Goal: Task Accomplishment & Management: Manage account settings

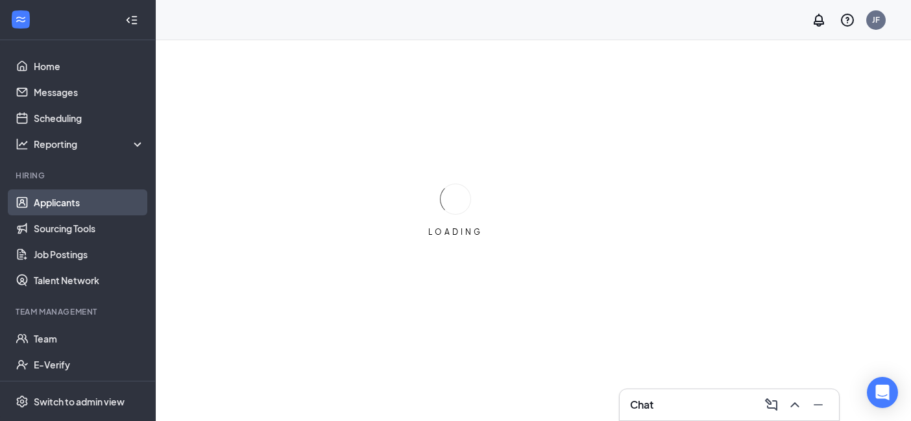
click at [105, 208] on link "Applicants" at bounding box center [89, 203] width 111 height 26
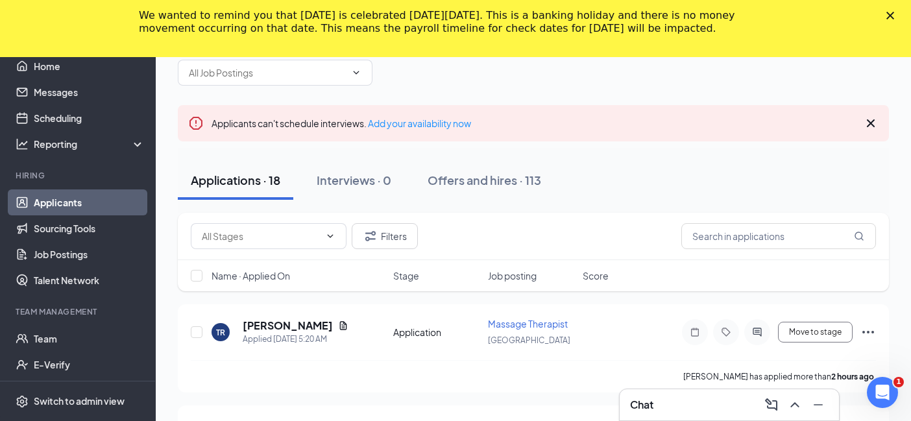
scroll to position [161, 0]
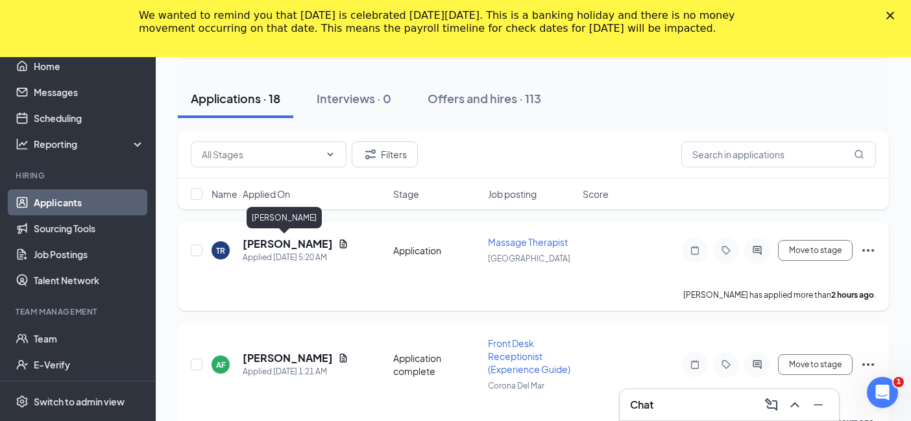
click at [290, 243] on h5 "[PERSON_NAME]" at bounding box center [288, 244] width 90 height 14
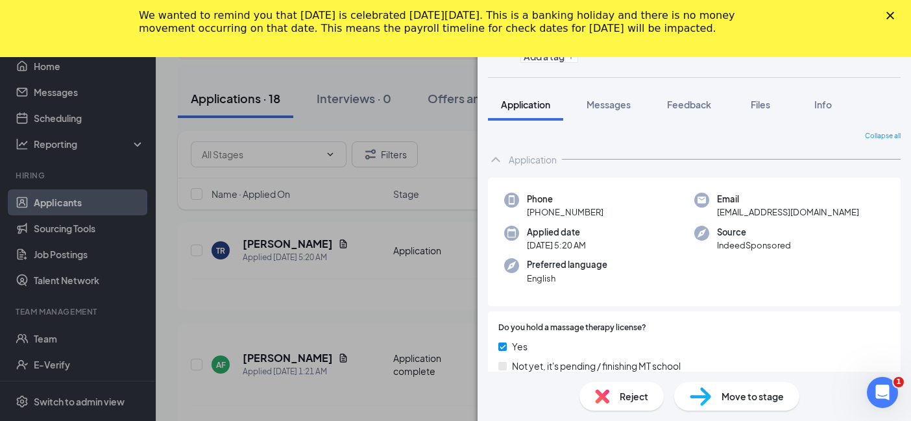
click at [888, 14] on polygon "Close" at bounding box center [891, 16] width 8 height 8
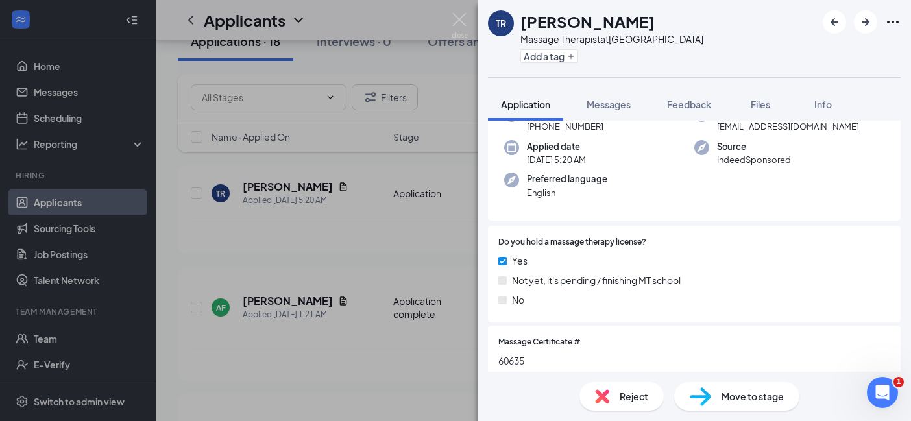
scroll to position [160, 0]
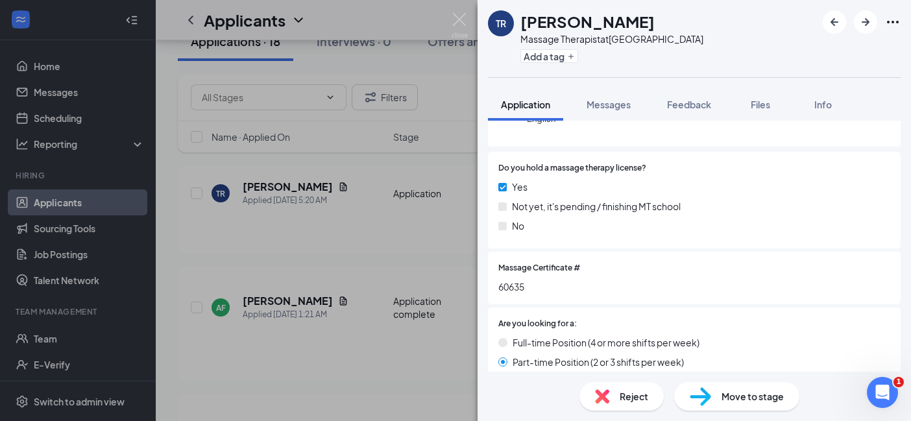
click at [414, 317] on div "TR [PERSON_NAME] Massage Therapist at [GEOGRAPHIC_DATA] Add a tag Application M…" at bounding box center [455, 210] width 911 height 421
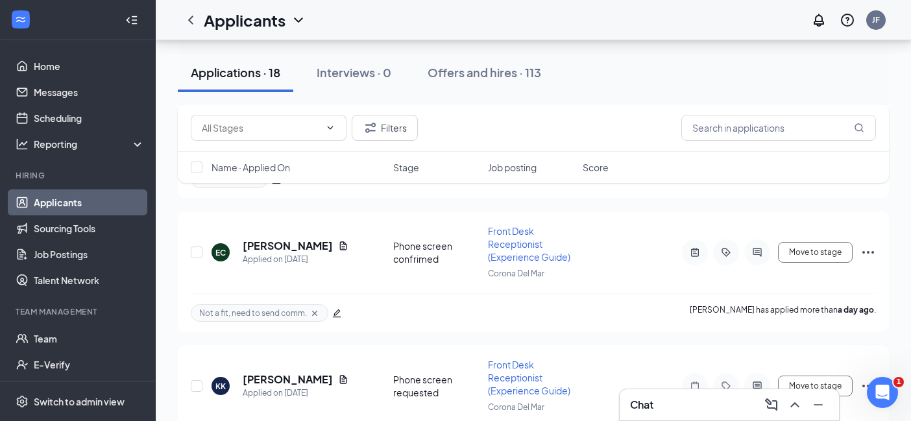
scroll to position [1926, 0]
click at [758, 382] on icon "ActiveChat" at bounding box center [757, 386] width 8 height 8
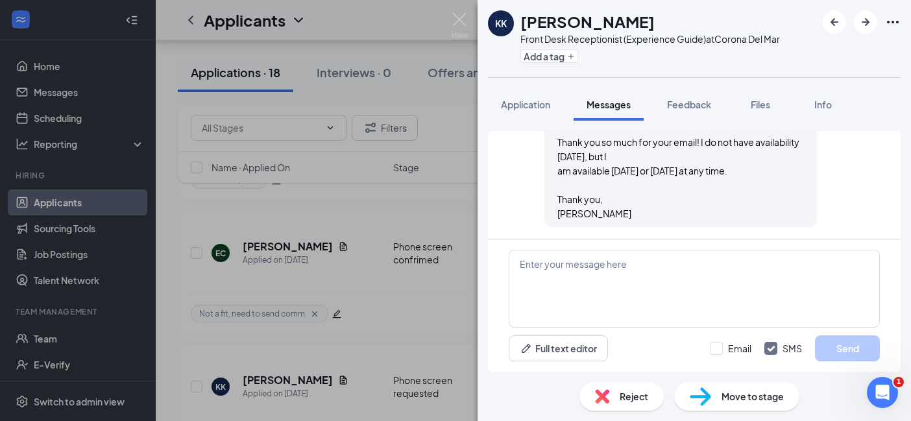
scroll to position [741, 0]
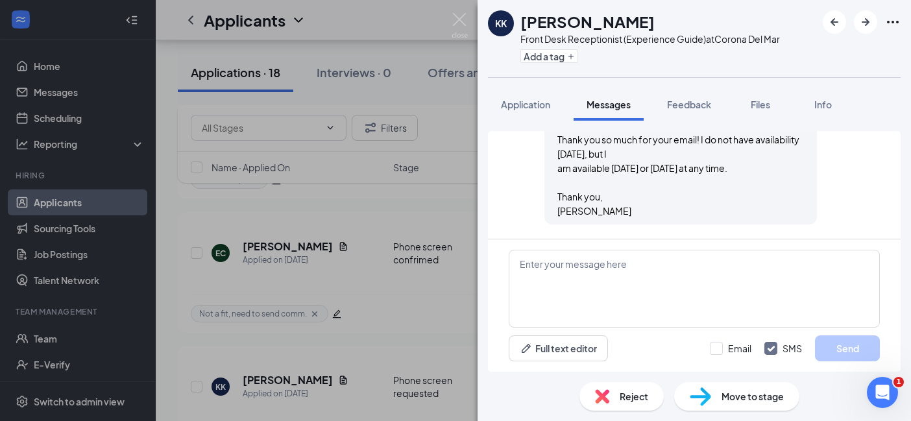
click at [305, 330] on div "KK [PERSON_NAME] Front Desk Receptionist (Experience Guide) at Corona Del Mar A…" at bounding box center [455, 210] width 911 height 421
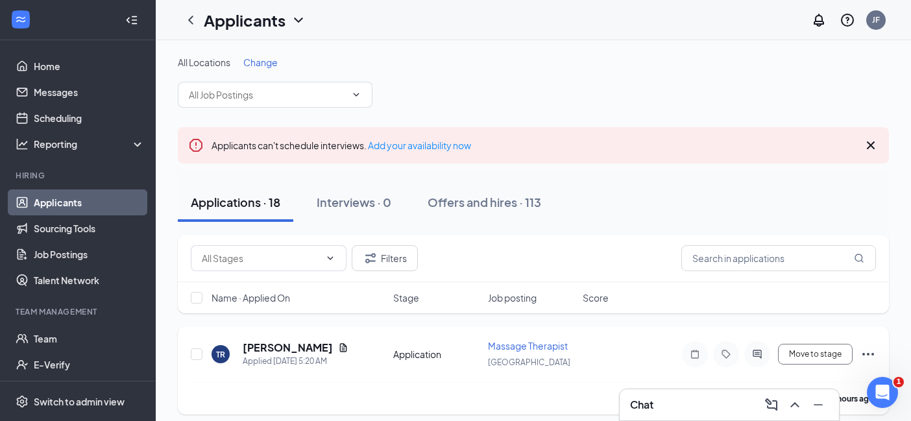
click at [292, 345] on h5 "[PERSON_NAME]" at bounding box center [288, 348] width 90 height 14
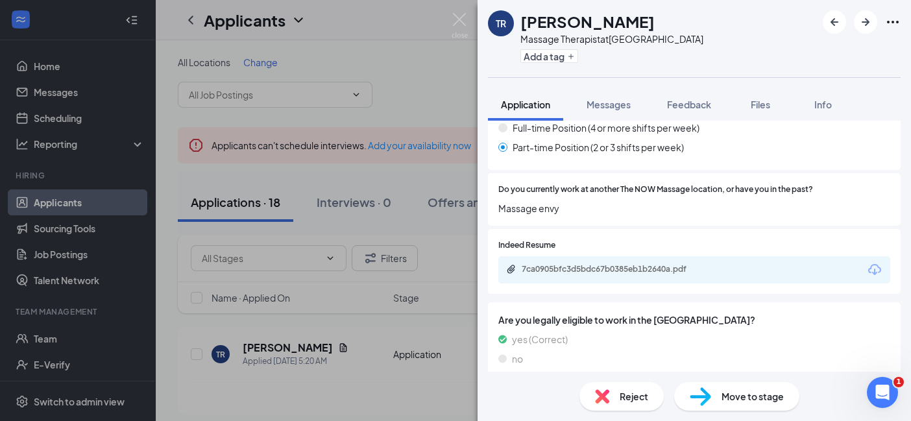
scroll to position [376, 0]
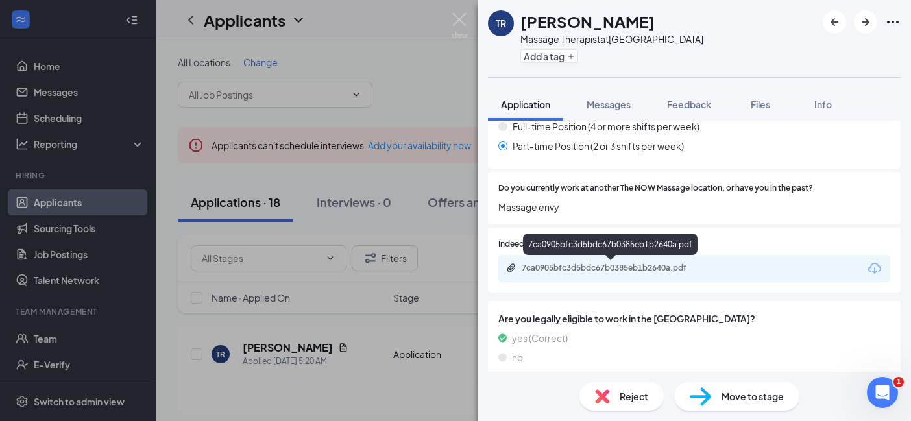
click at [639, 268] on div "7ca0905bfc3d5bdc67b0385eb1b2640a.pdf" at bounding box center [613, 268] width 182 height 10
click at [645, 410] on div "Reject" at bounding box center [622, 396] width 84 height 29
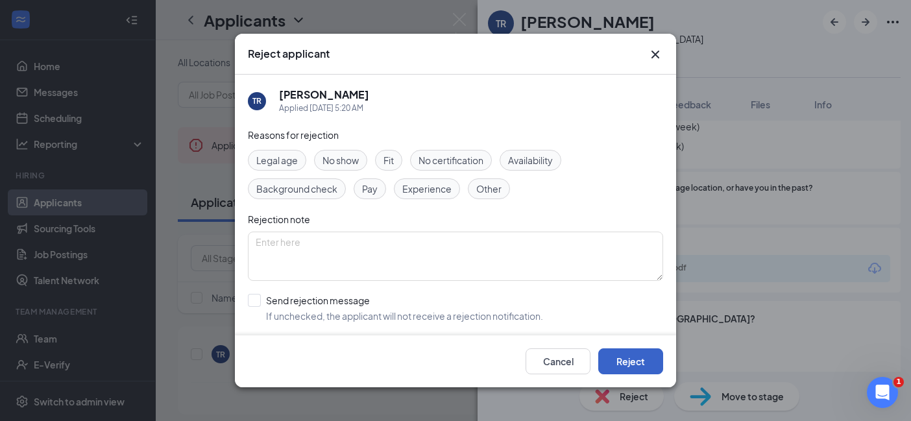
click at [644, 365] on button "Reject" at bounding box center [631, 362] width 65 height 26
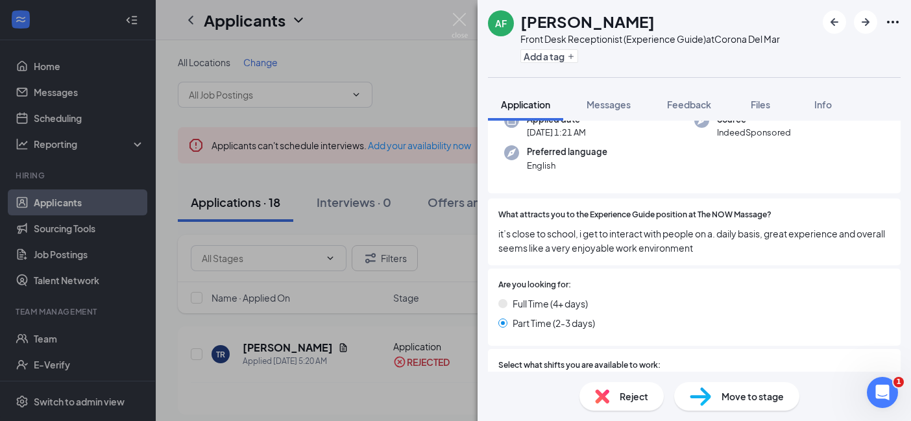
scroll to position [151, 0]
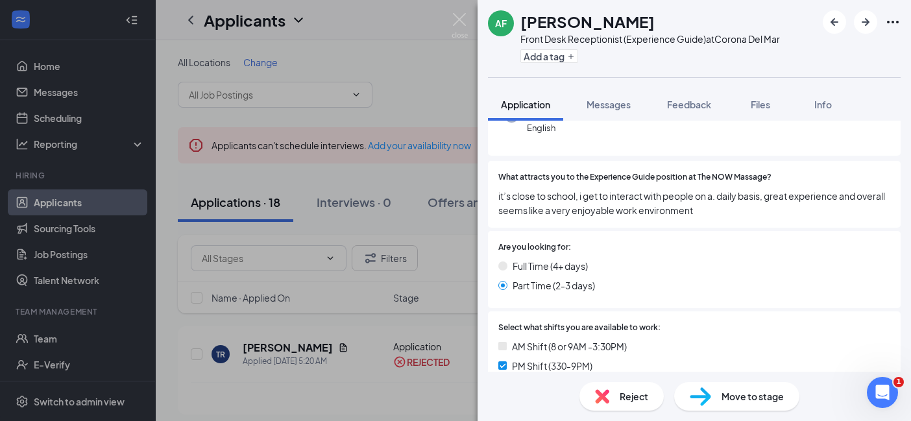
click at [606, 399] on img at bounding box center [602, 397] width 14 height 14
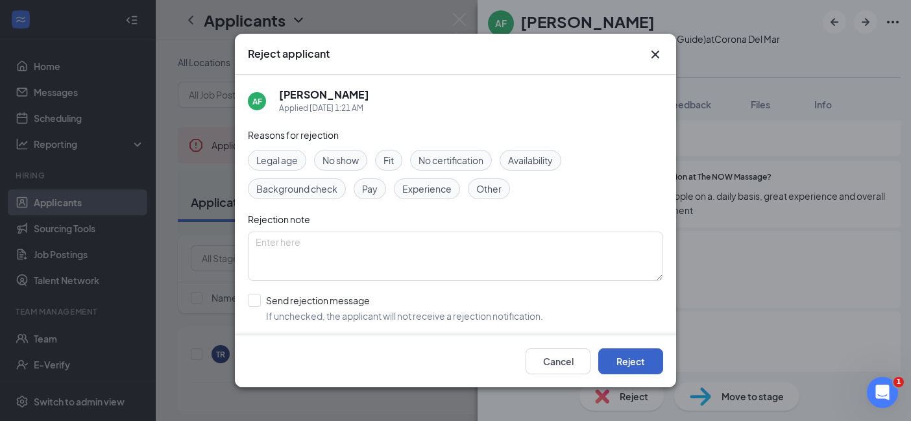
click at [628, 362] on button "Reject" at bounding box center [631, 362] width 65 height 26
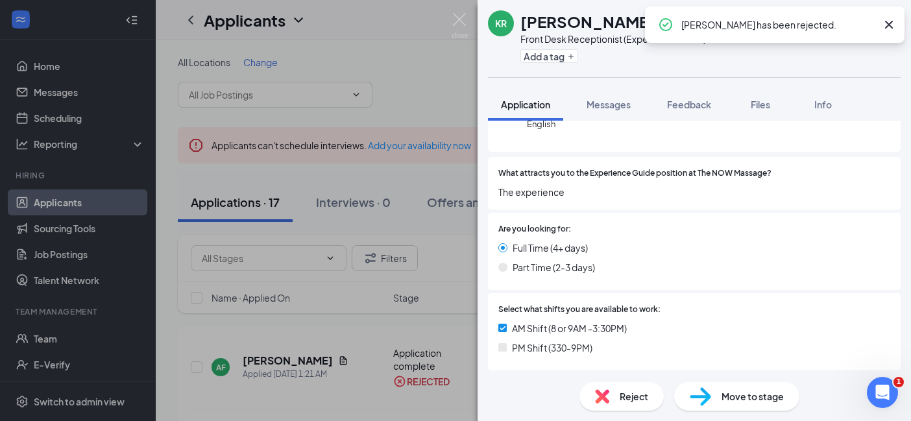
scroll to position [241, 0]
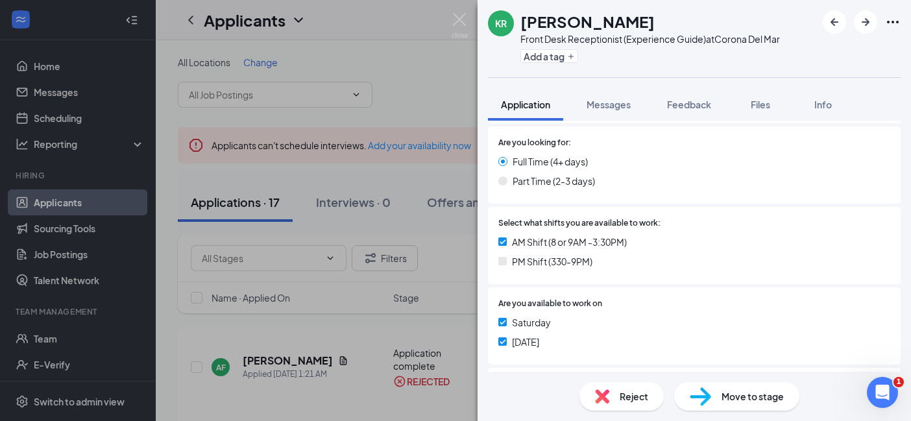
click at [632, 398] on span "Reject" at bounding box center [634, 397] width 29 height 14
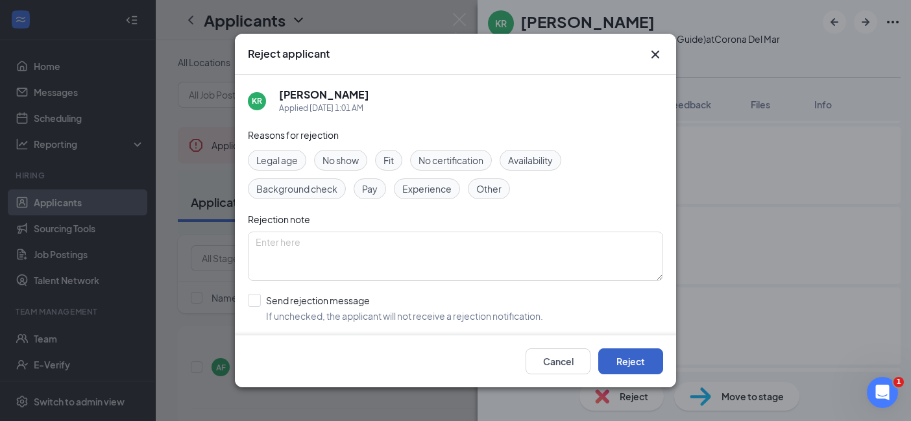
click at [641, 354] on button "Reject" at bounding box center [631, 362] width 65 height 26
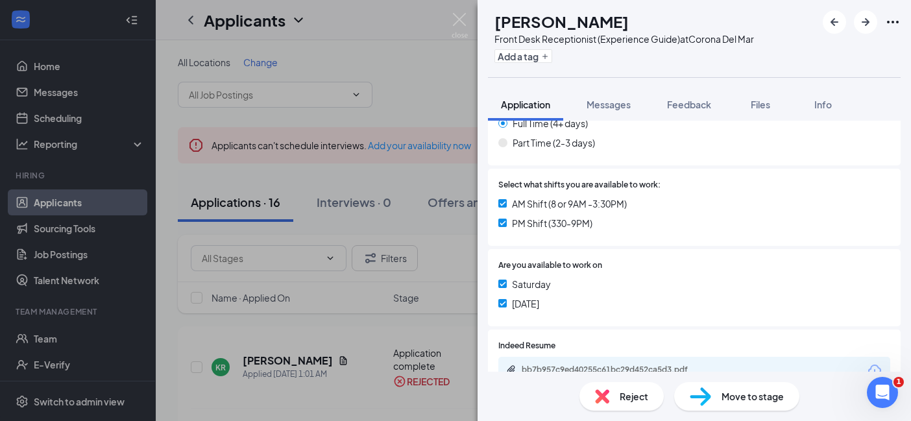
scroll to position [431, 0]
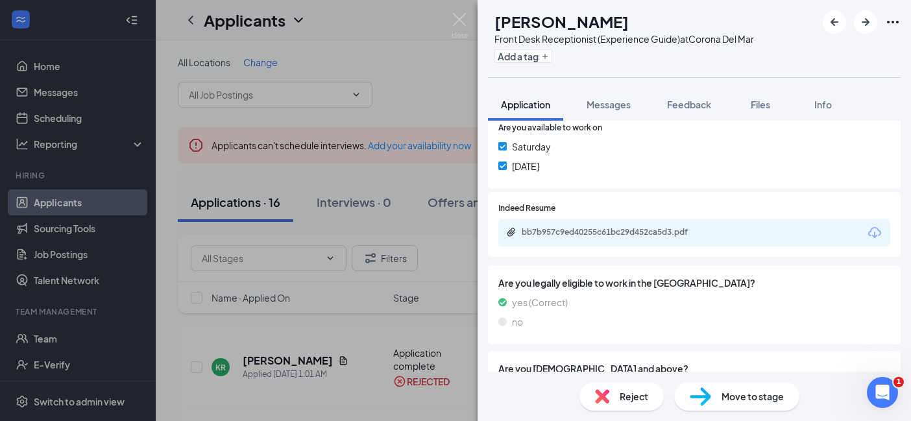
click at [665, 237] on div "bb7b957c9ed40255c61bc29d452ca5d3.pdf" at bounding box center [613, 232] width 182 height 10
click at [639, 399] on span "Reject" at bounding box center [634, 397] width 29 height 14
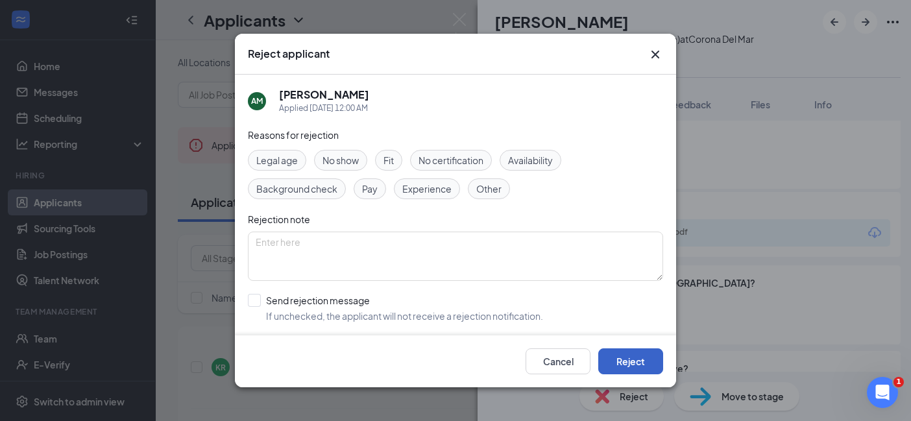
click at [621, 372] on button "Reject" at bounding box center [631, 362] width 65 height 26
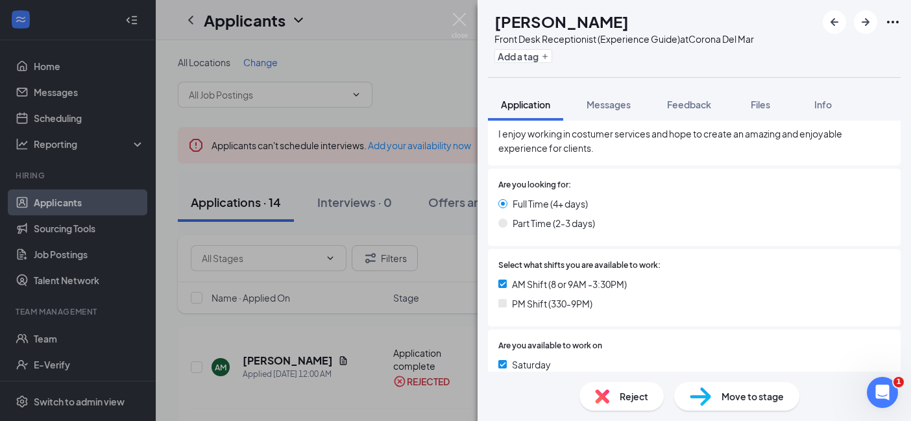
scroll to position [288, 0]
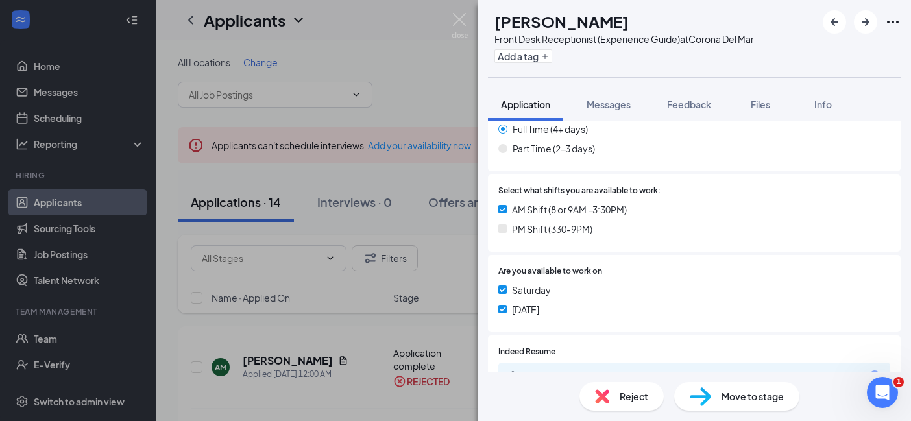
click at [652, 398] on div "Reject" at bounding box center [622, 396] width 84 height 29
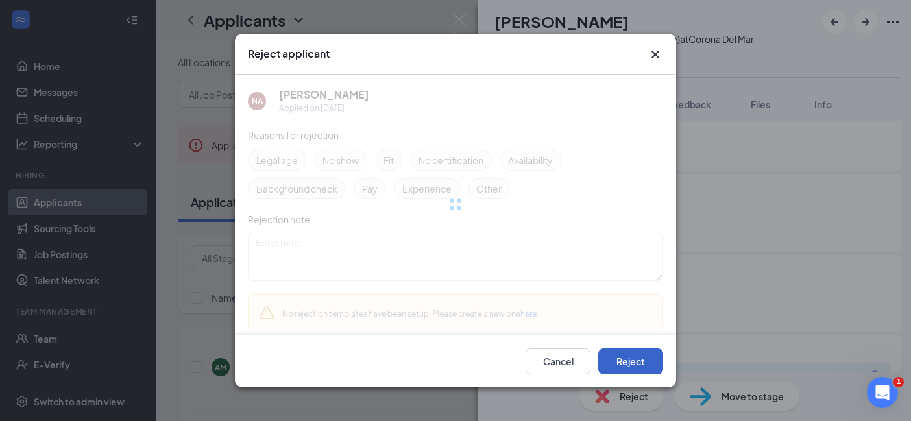
click at [648, 360] on button "Reject" at bounding box center [631, 362] width 65 height 26
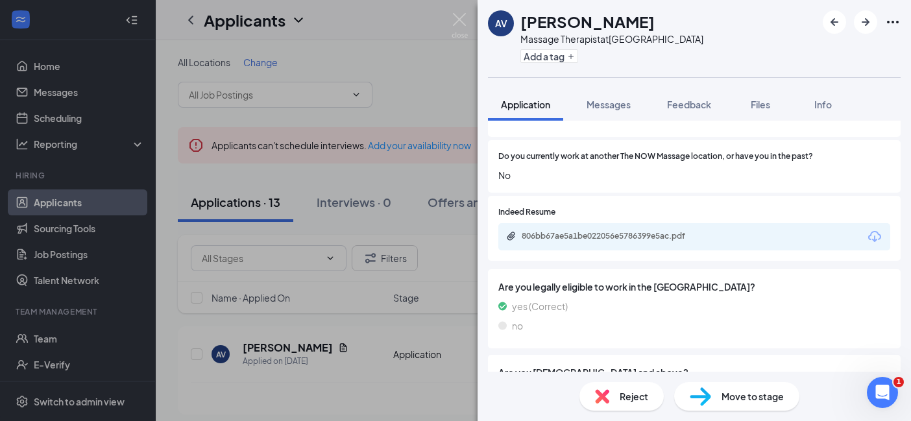
scroll to position [445, 0]
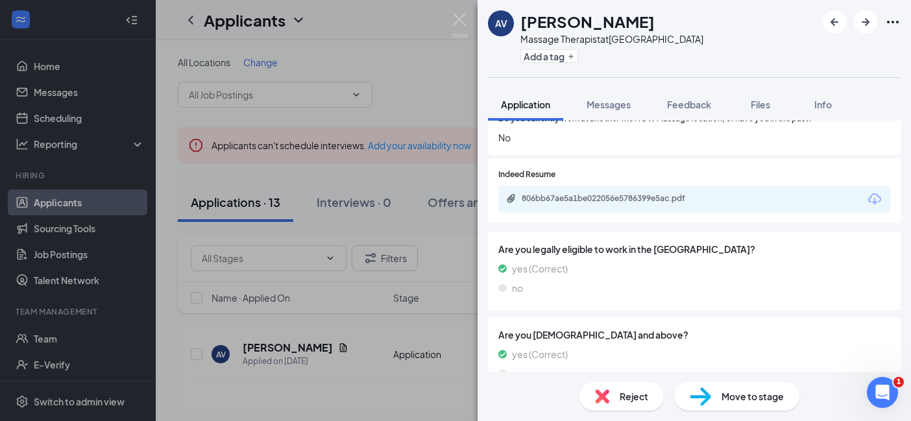
click at [414, 361] on div "AV [PERSON_NAME] Massage Therapist at [GEOGRAPHIC_DATA] Add a tag Application M…" at bounding box center [455, 210] width 911 height 421
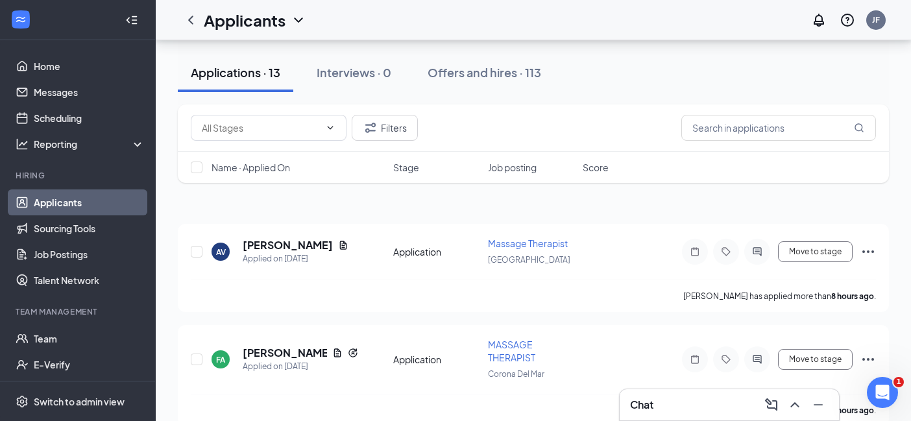
scroll to position [190, 0]
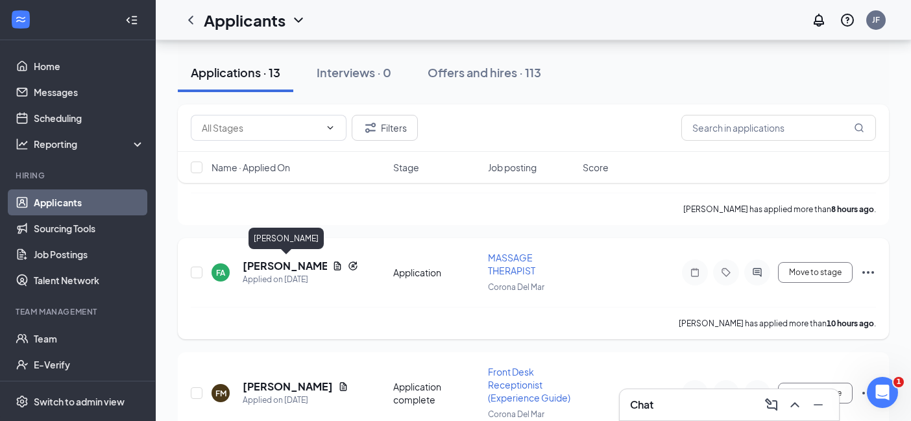
click at [287, 267] on h5 "[PERSON_NAME]" at bounding box center [285, 266] width 84 height 14
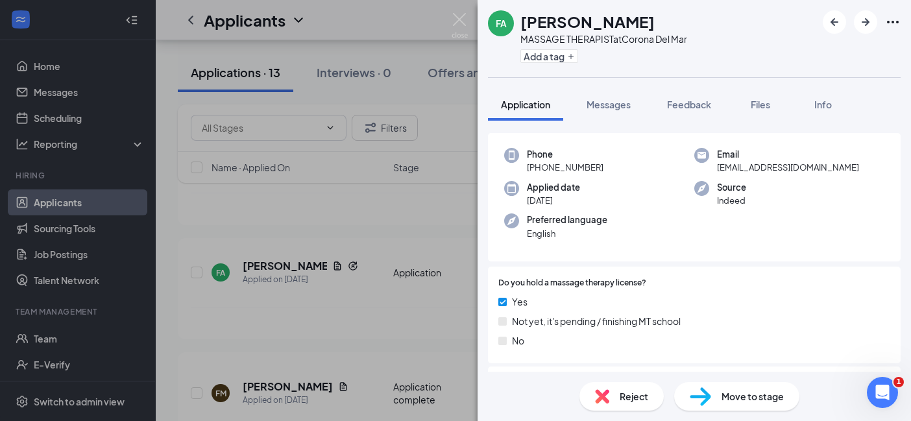
scroll to position [134, 0]
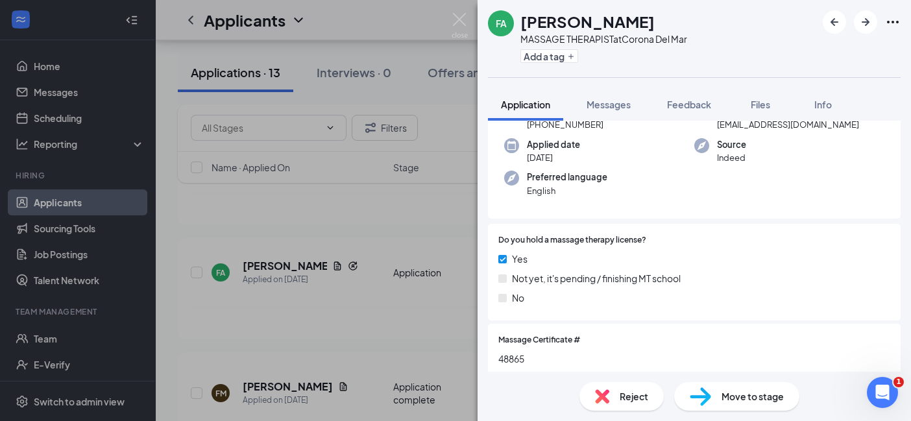
click at [651, 398] on div "Reject" at bounding box center [622, 396] width 84 height 29
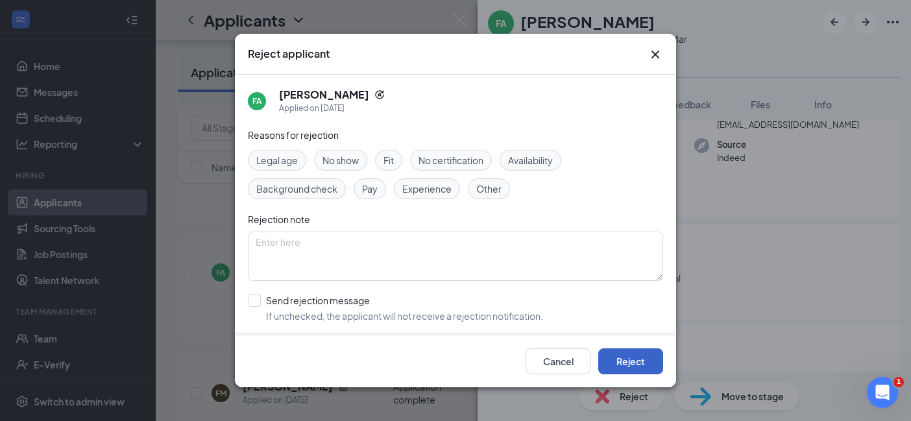
click at [638, 360] on button "Reject" at bounding box center [631, 362] width 65 height 26
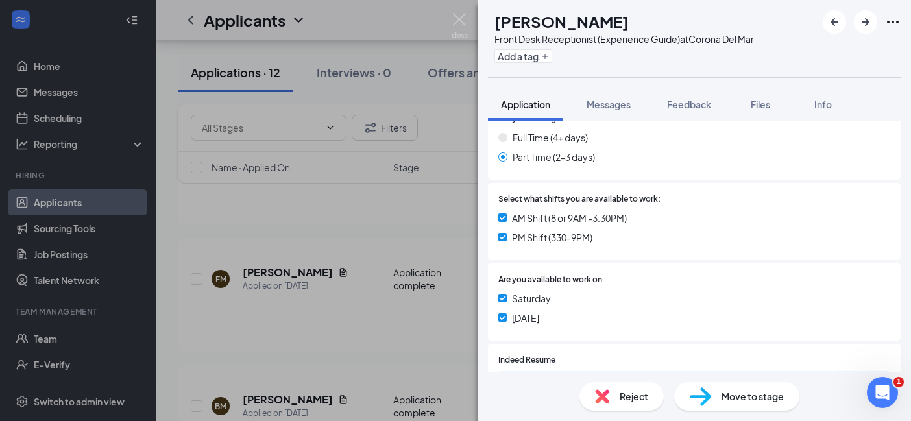
scroll to position [397, 0]
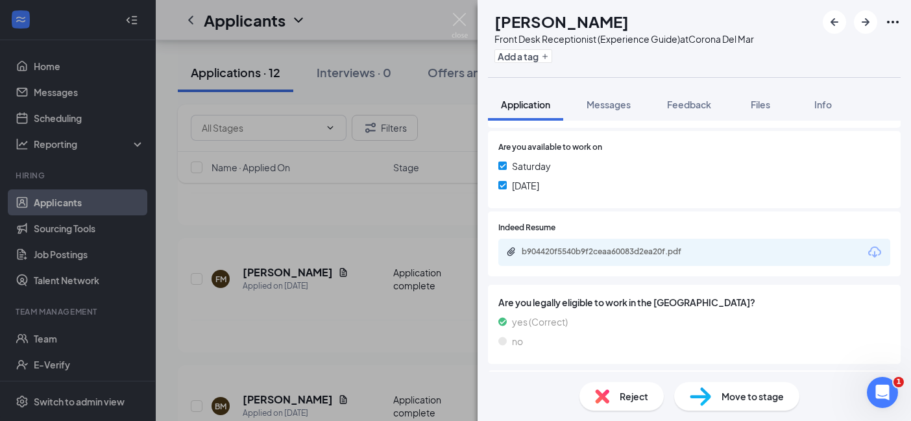
click at [626, 245] on div "b904420f5540b9f2ceaa60083d2ea20f.pdf" at bounding box center [695, 252] width 392 height 27
click at [634, 258] on div "b904420f5540b9f2ceaa60083d2ea20f.pdf" at bounding box center [611, 253] width 210 height 12
click at [620, 397] on span "Reject" at bounding box center [634, 397] width 29 height 14
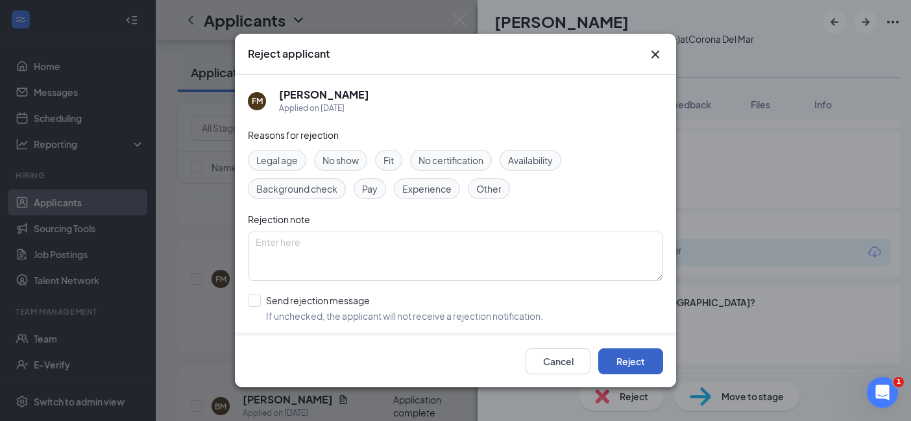
click at [622, 359] on button "Reject" at bounding box center [631, 362] width 65 height 26
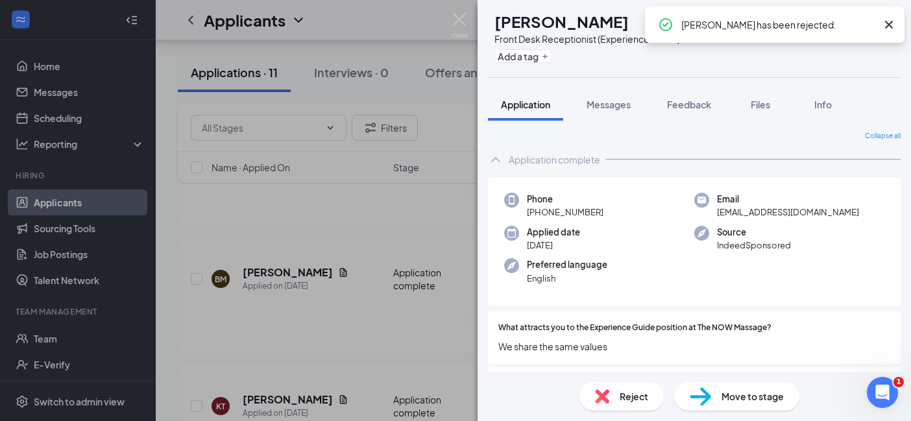
click at [348, 358] on div "BM [PERSON_NAME] Front Desk Receptionist (Experience Guide) at Corona Del Mar A…" at bounding box center [455, 210] width 911 height 421
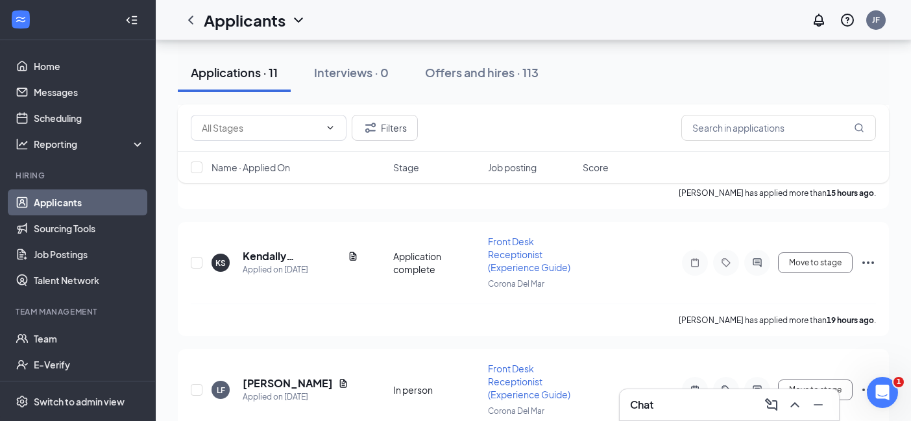
scroll to position [783, 0]
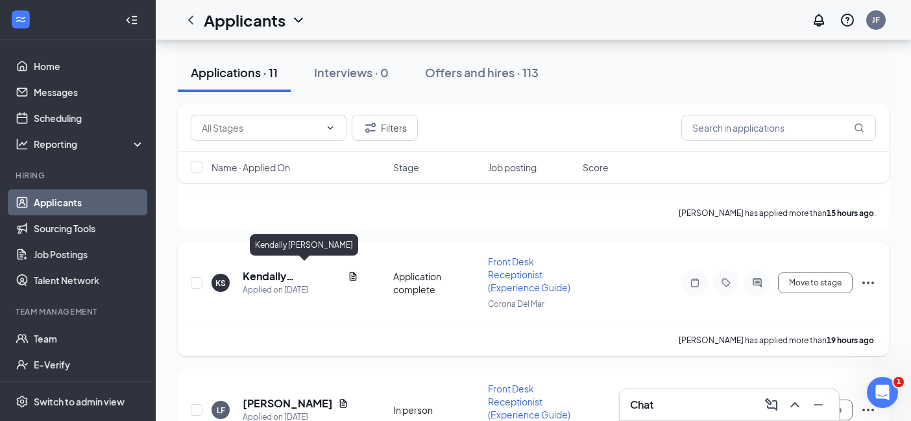
click at [303, 274] on h5 "Kendally [PERSON_NAME]" at bounding box center [293, 276] width 100 height 14
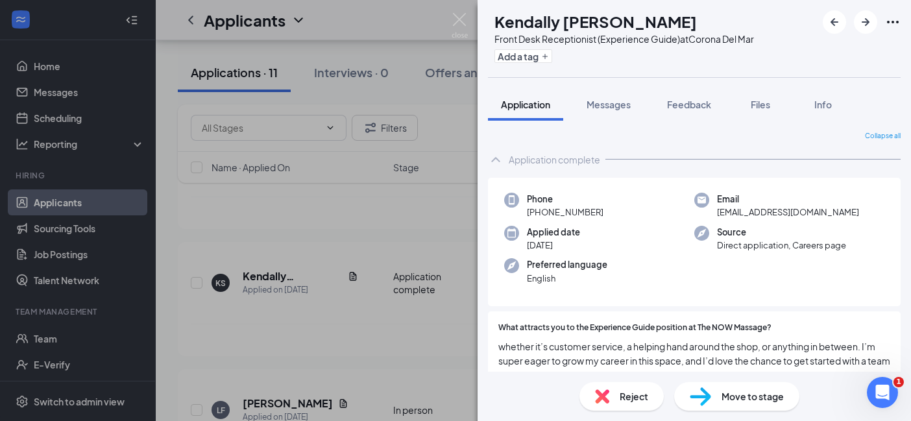
click at [366, 316] on div "KS [PERSON_NAME] Front Desk Receptionist (Experience Guide) at [GEOGRAPHIC_DATA…" at bounding box center [455, 210] width 911 height 421
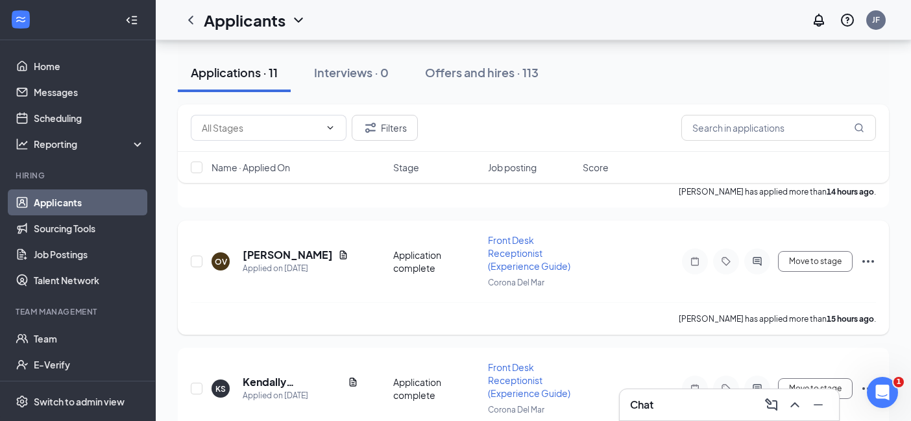
scroll to position [662, 0]
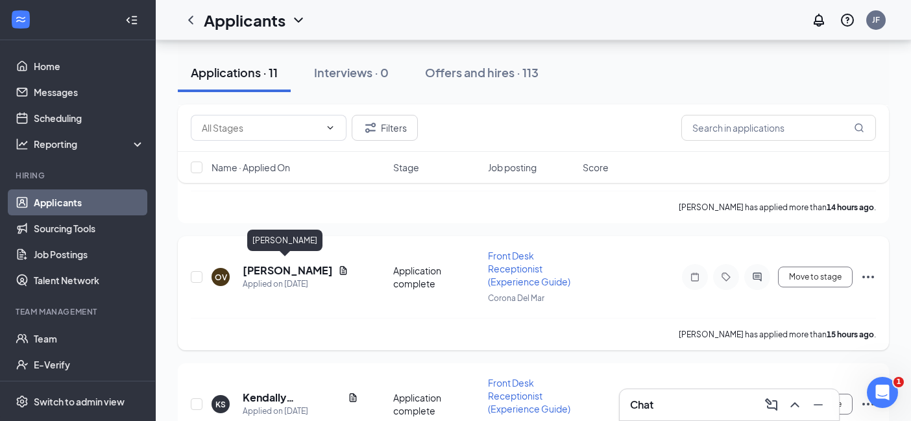
click at [308, 264] on h5 "[PERSON_NAME]" at bounding box center [288, 271] width 90 height 14
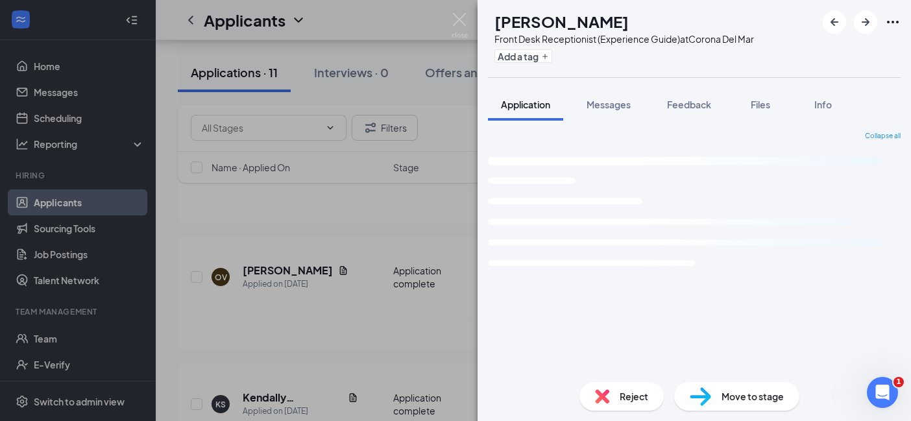
click at [628, 391] on span "Reject" at bounding box center [634, 397] width 29 height 14
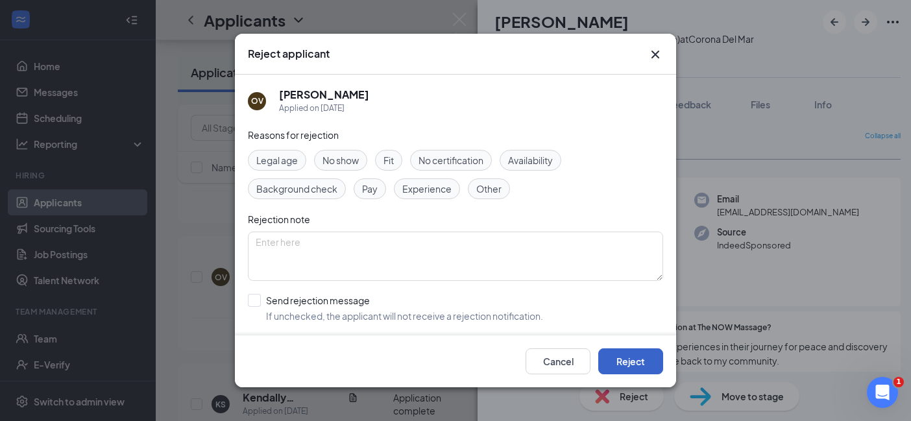
click at [622, 360] on button "Reject" at bounding box center [631, 362] width 65 height 26
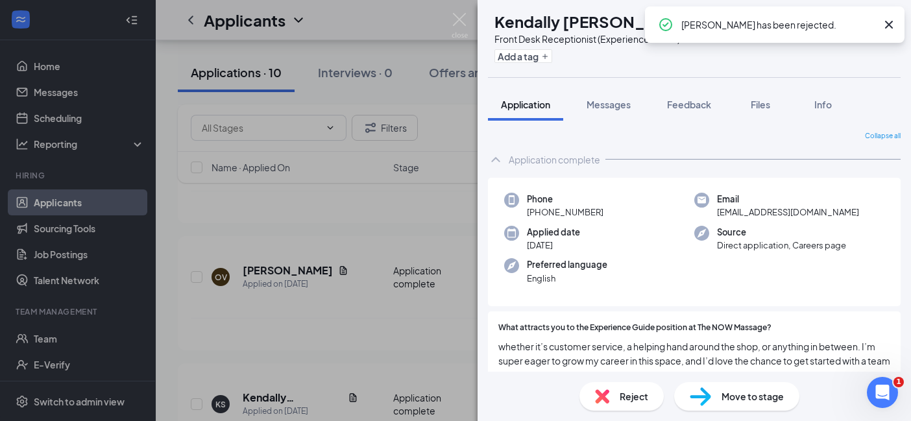
click at [291, 301] on div "KS [PERSON_NAME] Front Desk Receptionist (Experience Guide) at [GEOGRAPHIC_DATA…" at bounding box center [455, 210] width 911 height 421
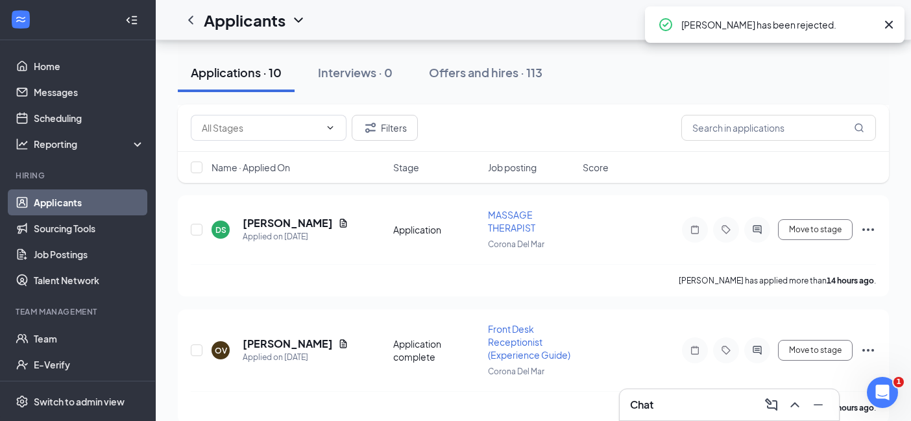
scroll to position [573, 0]
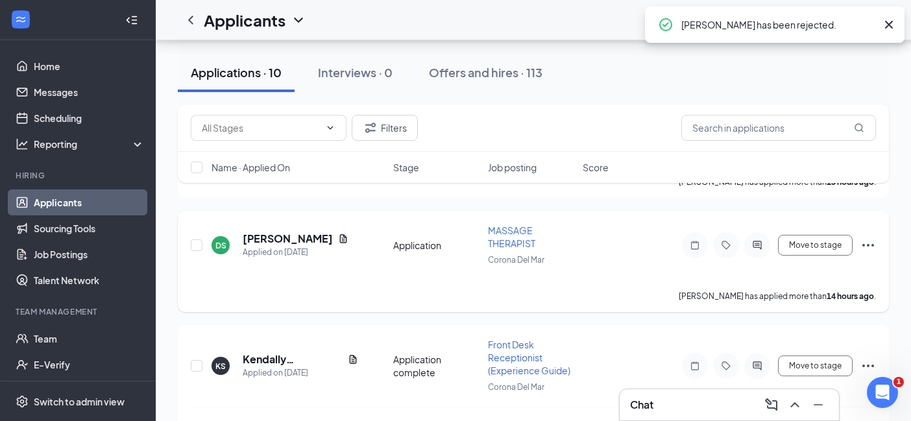
click at [283, 240] on h5 "[PERSON_NAME]" at bounding box center [288, 239] width 90 height 14
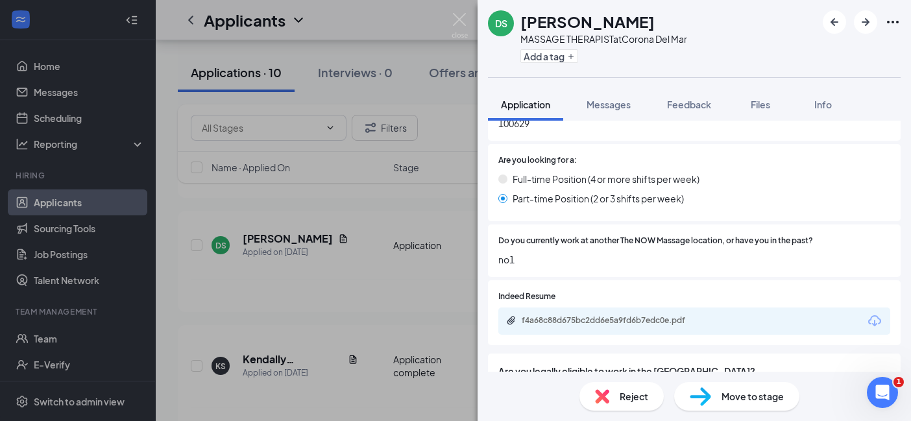
scroll to position [357, 0]
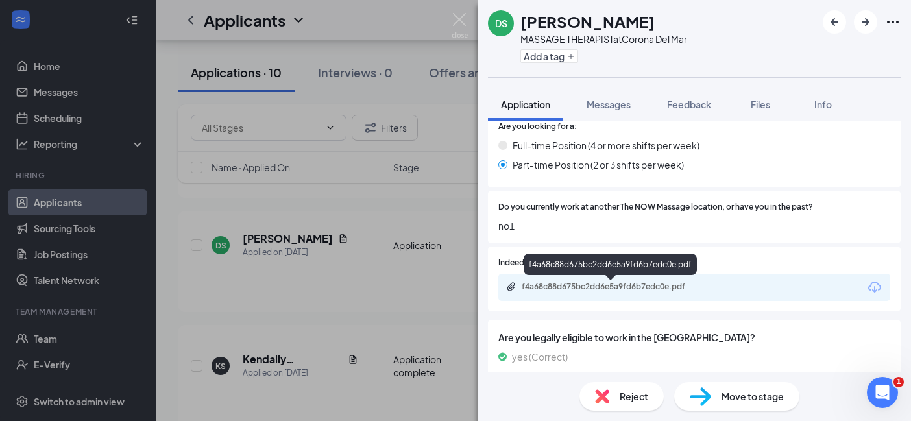
click at [625, 294] on div "f4a68c88d675bc2dd6e5a9fd6b7edc0e.pdf" at bounding box center [695, 287] width 392 height 27
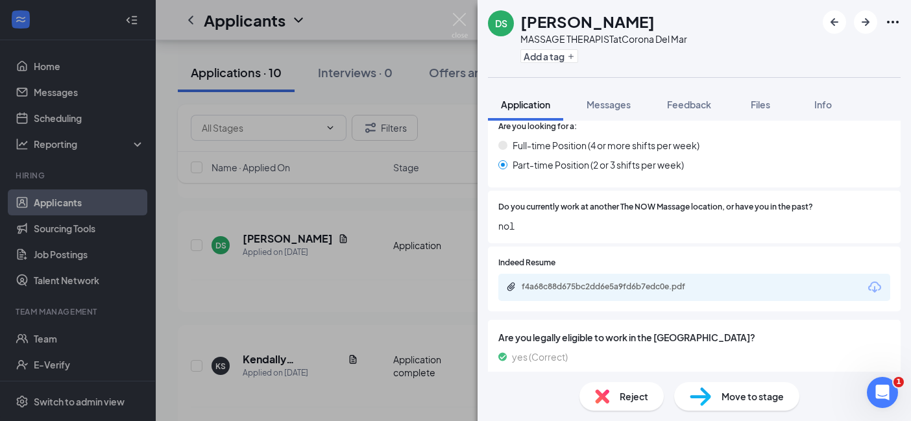
click at [606, 288] on div "f4a68c88d675bc2dd6e5a9fd6b7edc0e.pdf" at bounding box center [613, 287] width 182 height 10
click at [277, 332] on div "DS [PERSON_NAME] MASSAGE THERAPIST at Corona Del Mar Add a tag Application Mess…" at bounding box center [455, 210] width 911 height 421
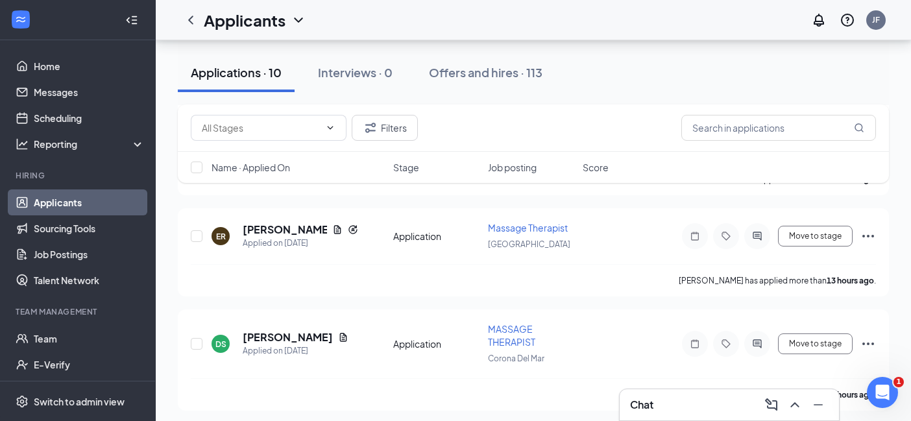
scroll to position [418, 0]
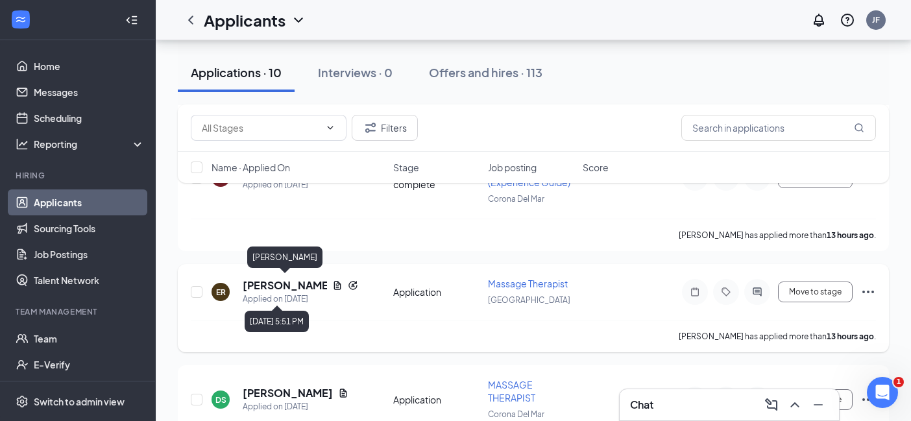
click at [275, 284] on h5 "[PERSON_NAME]" at bounding box center [285, 286] width 84 height 14
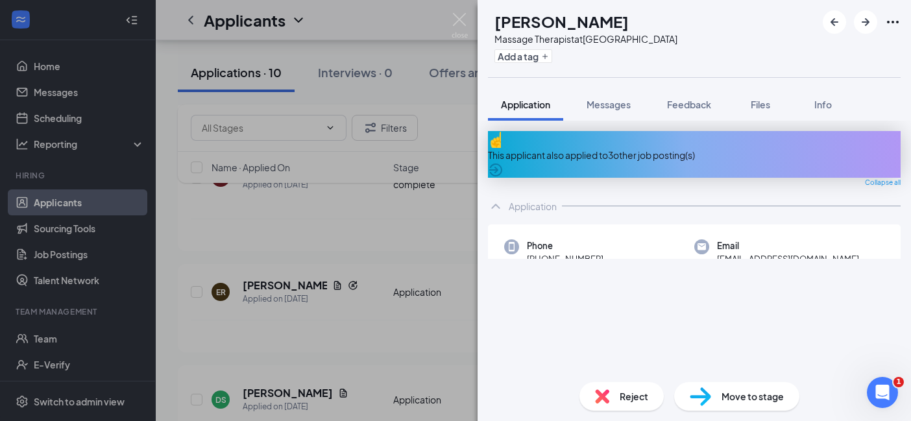
click at [603, 387] on div "Reject" at bounding box center [622, 396] width 84 height 29
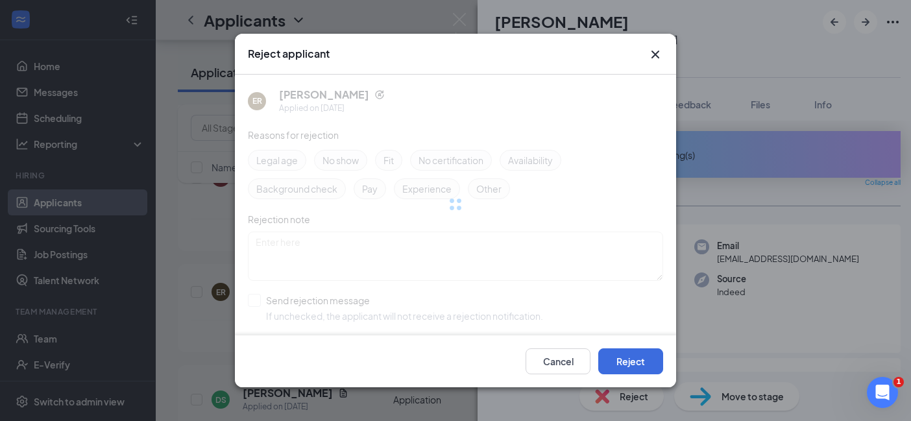
click at [621, 347] on div "Cancel Reject" at bounding box center [455, 362] width 441 height 52
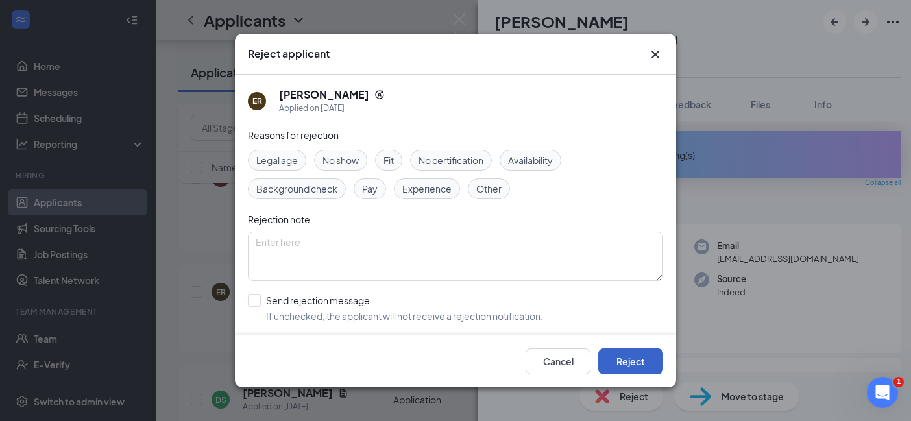
click at [626, 364] on button "Reject" at bounding box center [631, 362] width 65 height 26
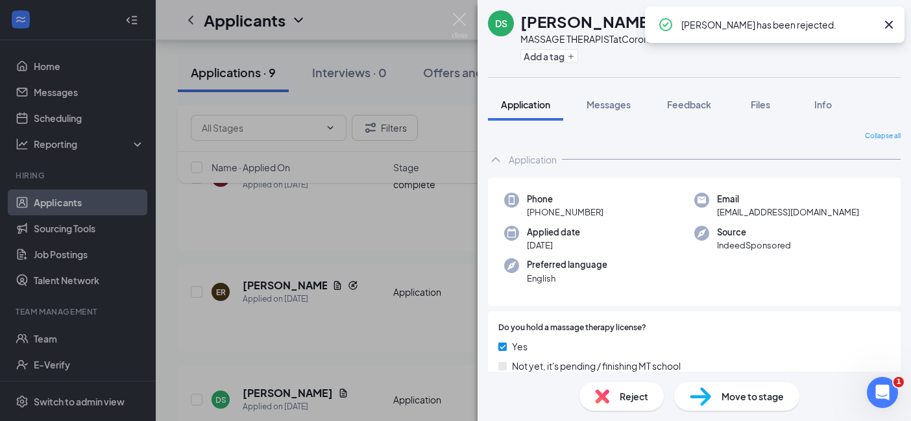
click at [330, 273] on div "DS [PERSON_NAME] MASSAGE THERAPIST at Corona Del Mar Add a tag Application Mess…" at bounding box center [455, 210] width 911 height 421
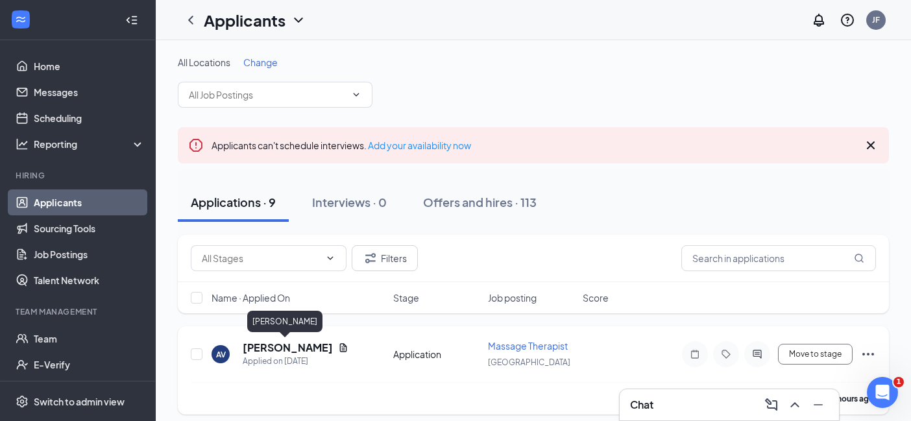
click at [295, 349] on h5 "[PERSON_NAME]" at bounding box center [288, 348] width 90 height 14
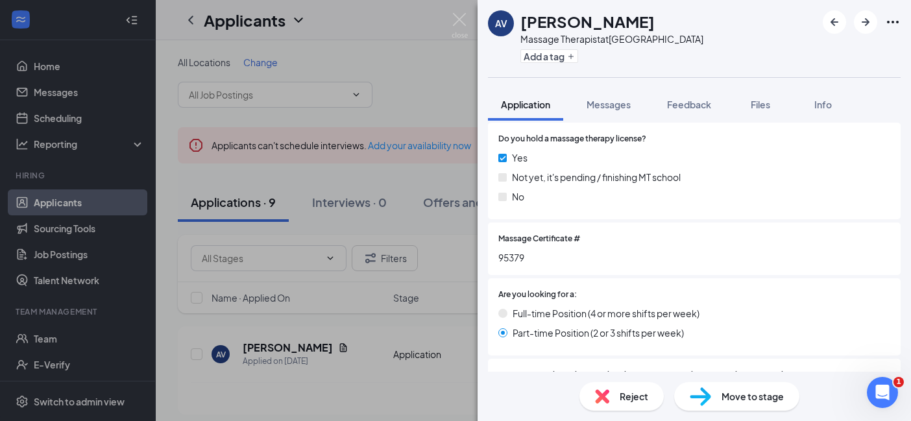
scroll to position [339, 0]
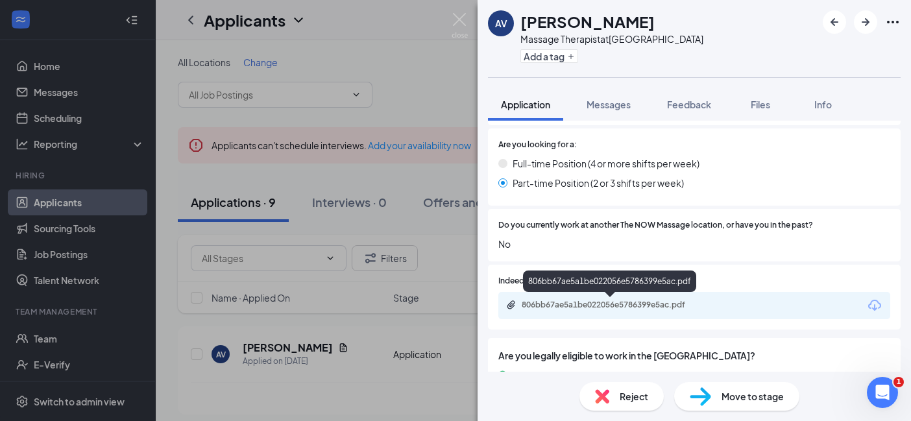
click at [645, 304] on div "806bb67ae5a1be022056e5786399e5ac.pdf" at bounding box center [613, 305] width 182 height 10
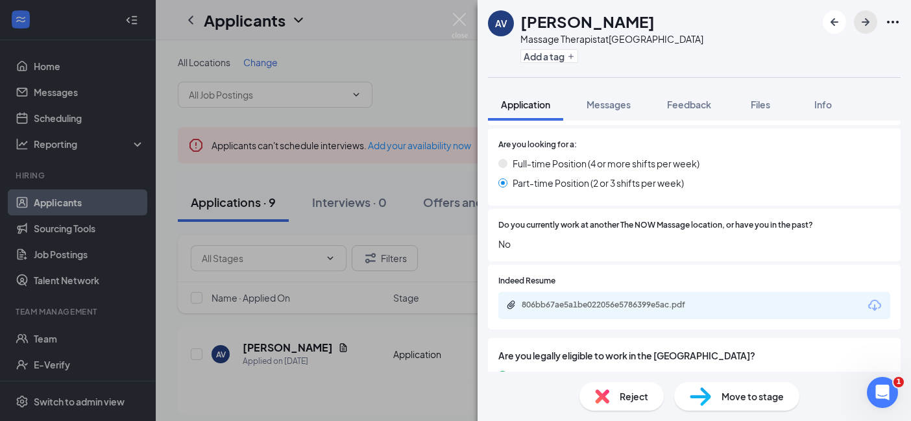
click at [870, 23] on icon "ArrowRight" at bounding box center [866, 22] width 16 height 16
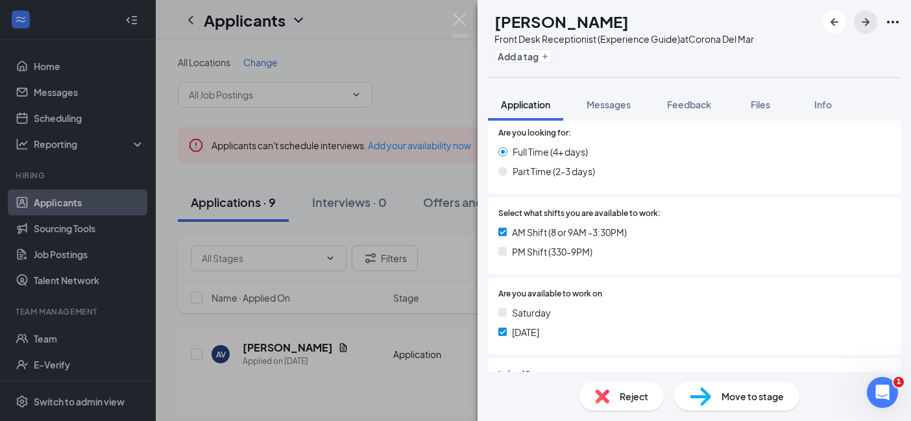
scroll to position [250, 0]
click at [634, 390] on span "Reject" at bounding box center [634, 397] width 29 height 14
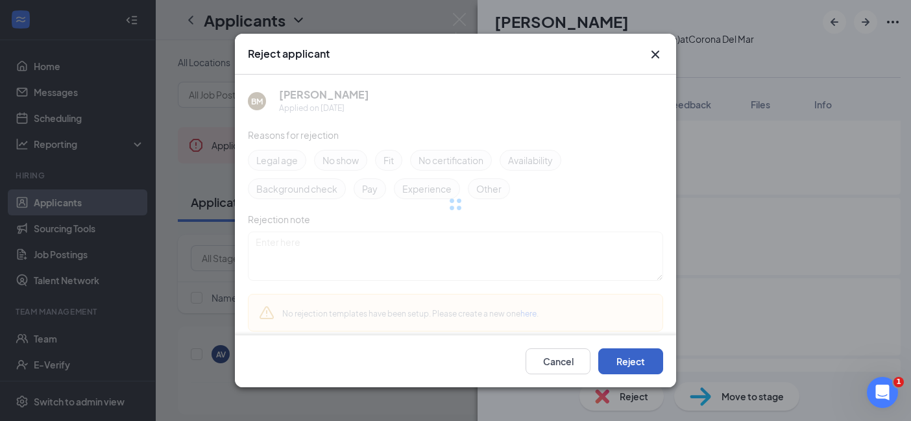
click at [628, 366] on button "Reject" at bounding box center [631, 362] width 65 height 26
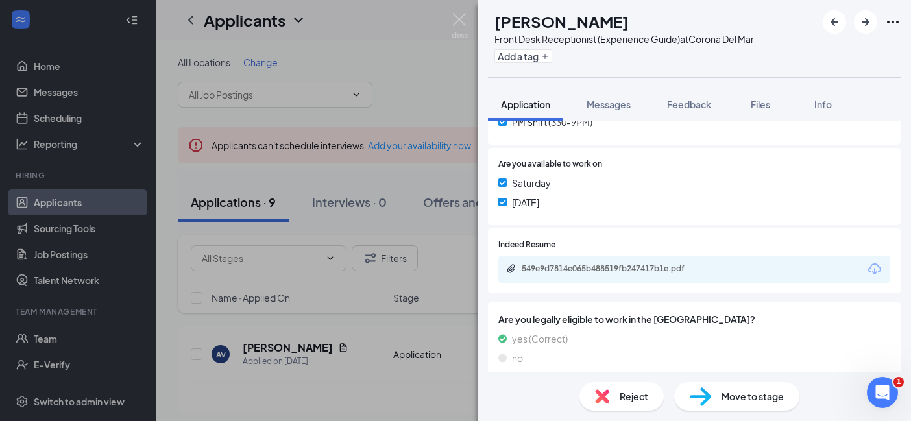
scroll to position [399, 0]
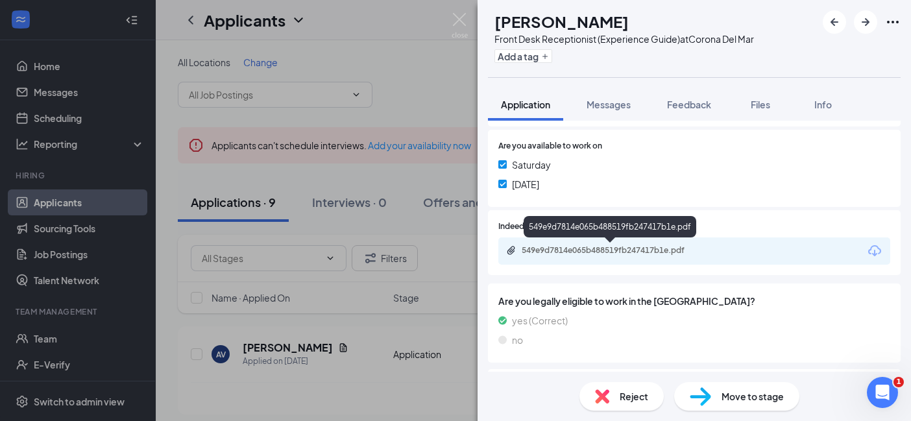
click at [653, 253] on div "549e9d7814e065b488519fb247417b1e.pdf" at bounding box center [613, 250] width 182 height 10
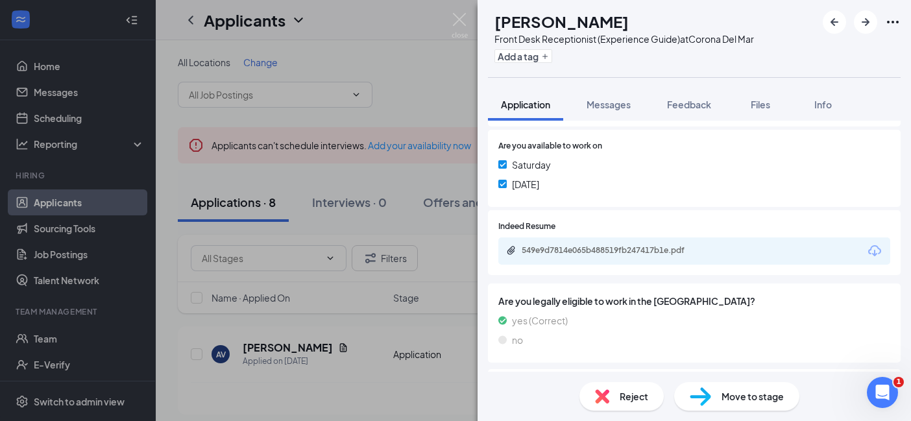
click at [632, 400] on span "Reject" at bounding box center [634, 397] width 29 height 14
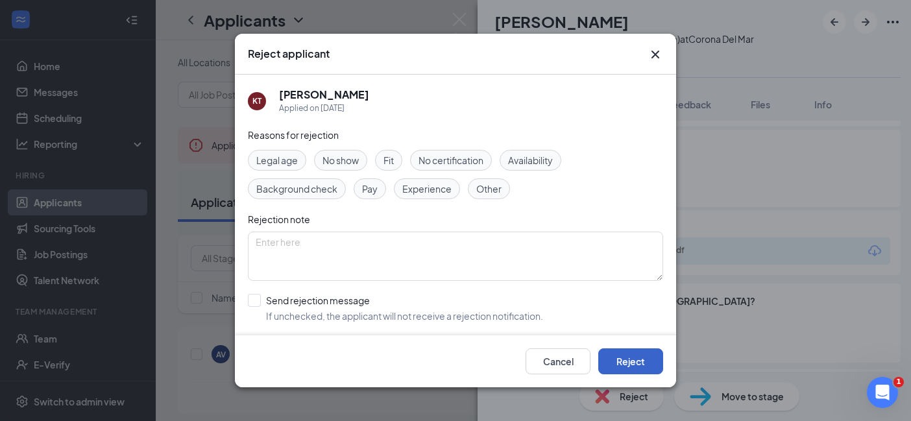
drag, startPoint x: 647, startPoint y: 358, endPoint x: 706, endPoint y: 265, distance: 110.4
click at [647, 358] on button "Reject" at bounding box center [631, 362] width 65 height 26
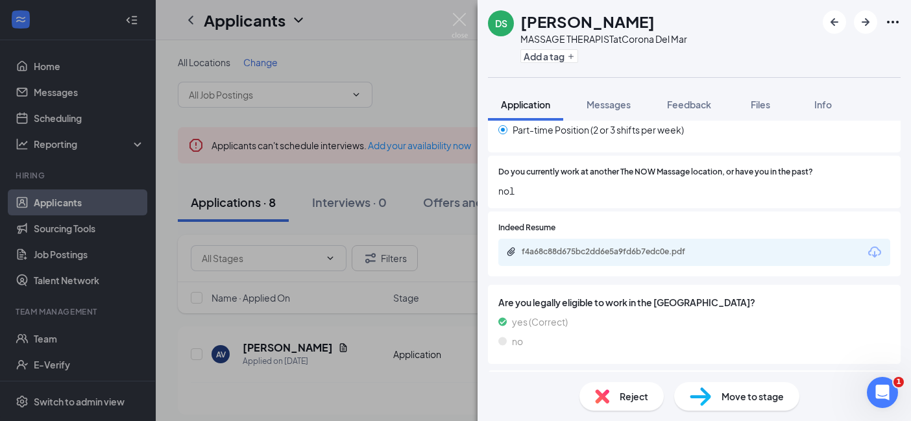
scroll to position [393, 0]
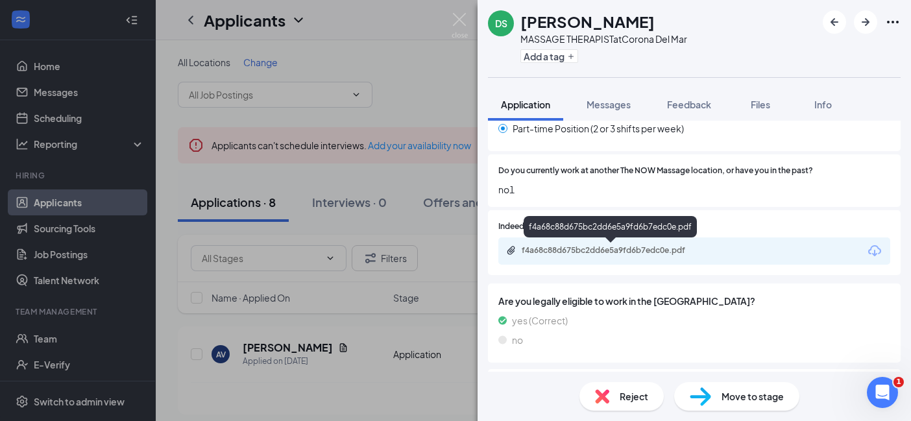
click at [649, 256] on div "f4a68c88d675bc2dd6e5a9fd6b7edc0e.pdf" at bounding box center [611, 251] width 210 height 12
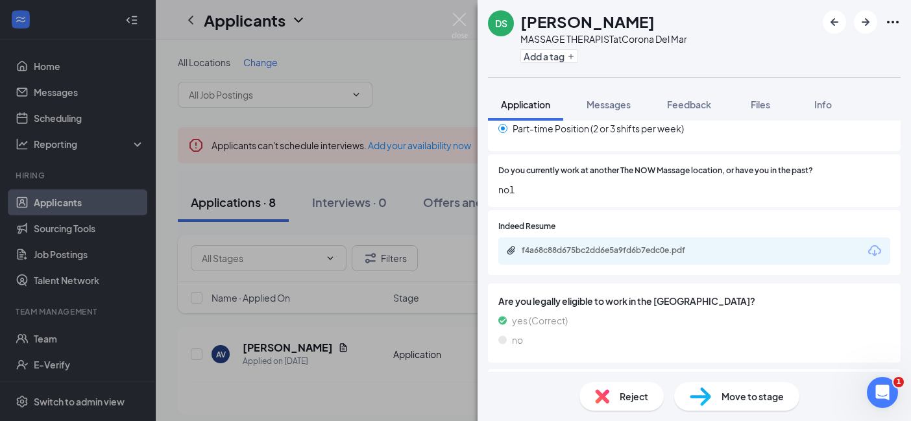
click at [649, 408] on div "Reject" at bounding box center [622, 396] width 84 height 29
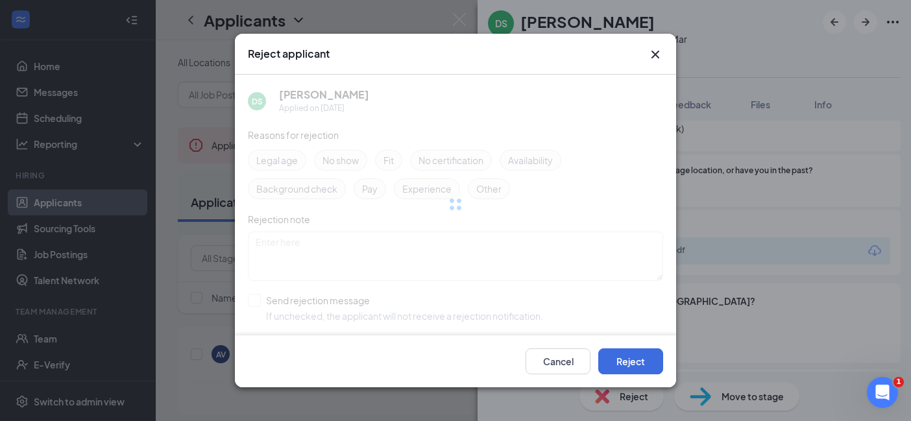
click at [647, 402] on div "Reject applicant DS [PERSON_NAME] Applied on [DATE] Reasons for rejection Legal…" at bounding box center [455, 210] width 911 height 421
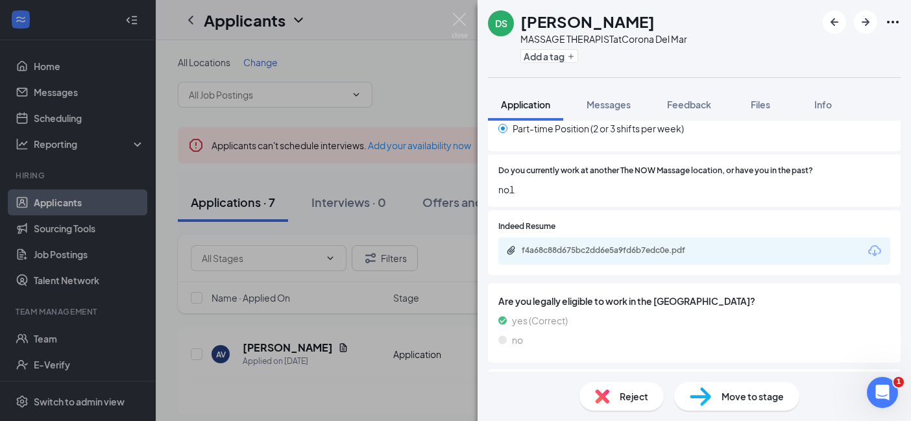
click at [644, 390] on span "Reject" at bounding box center [634, 397] width 29 height 14
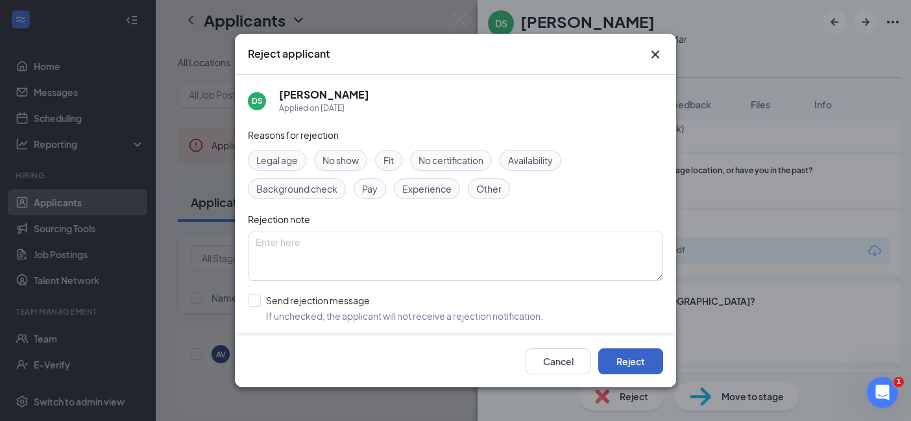
click at [628, 350] on button "Reject" at bounding box center [631, 362] width 65 height 26
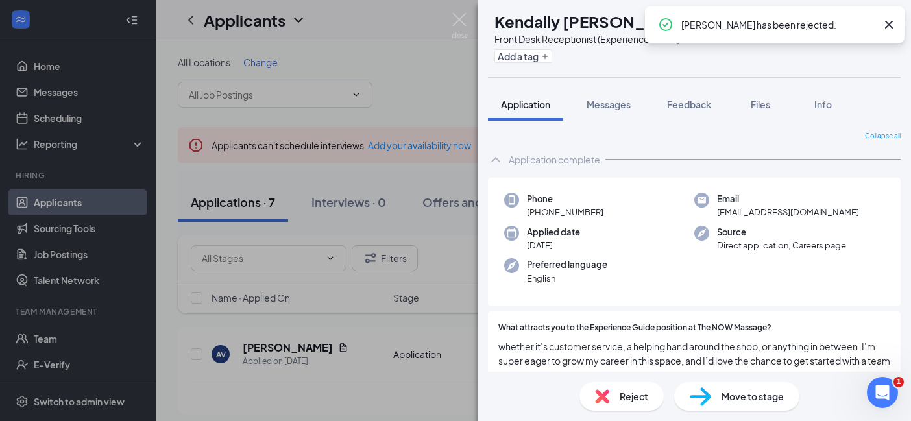
click at [390, 363] on div "KS [PERSON_NAME] Front Desk Receptionist (Experience Guide) at [GEOGRAPHIC_DATA…" at bounding box center [455, 210] width 911 height 421
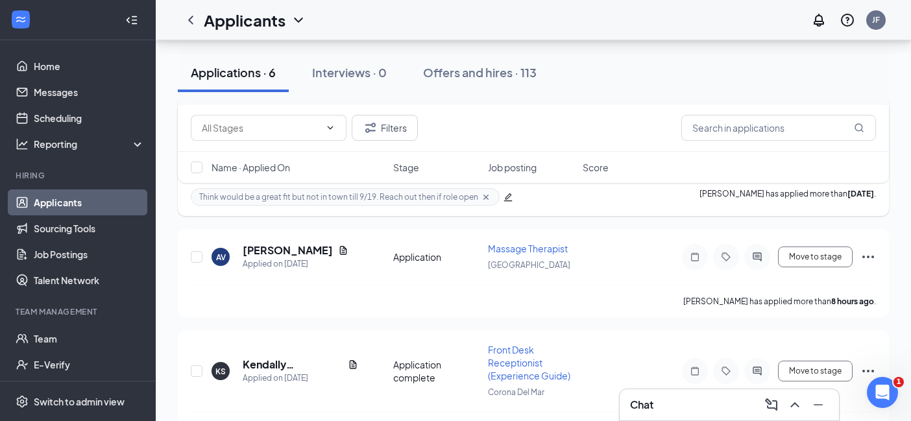
scroll to position [982, 0]
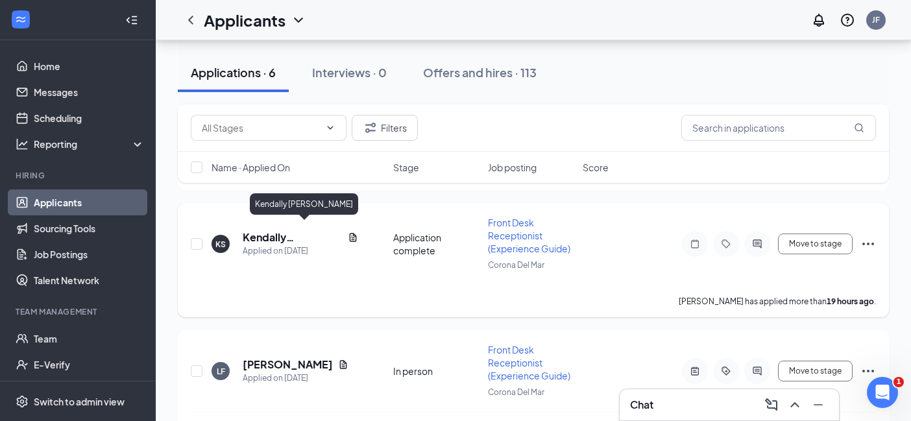
click at [295, 234] on h5 "Kendally [PERSON_NAME]" at bounding box center [293, 237] width 100 height 14
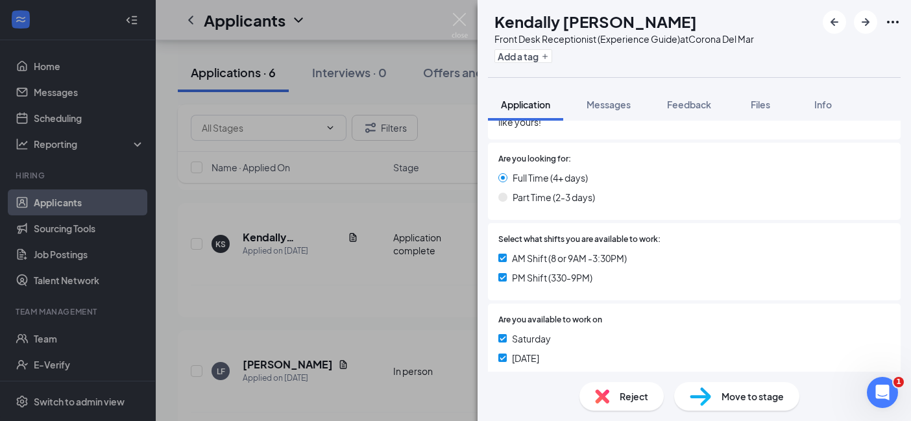
scroll to position [343, 0]
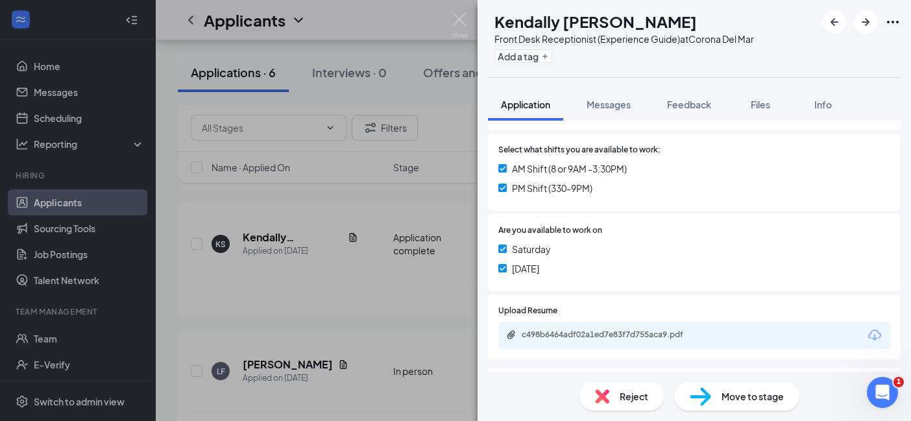
click at [638, 332] on div "c498b6464adf02a1ed7e83f7d755aca9.pdf" at bounding box center [613, 335] width 182 height 10
click at [376, 259] on div "KS [PERSON_NAME] Front Desk Receptionist (Experience Guide) at [GEOGRAPHIC_DATA…" at bounding box center [455, 210] width 911 height 421
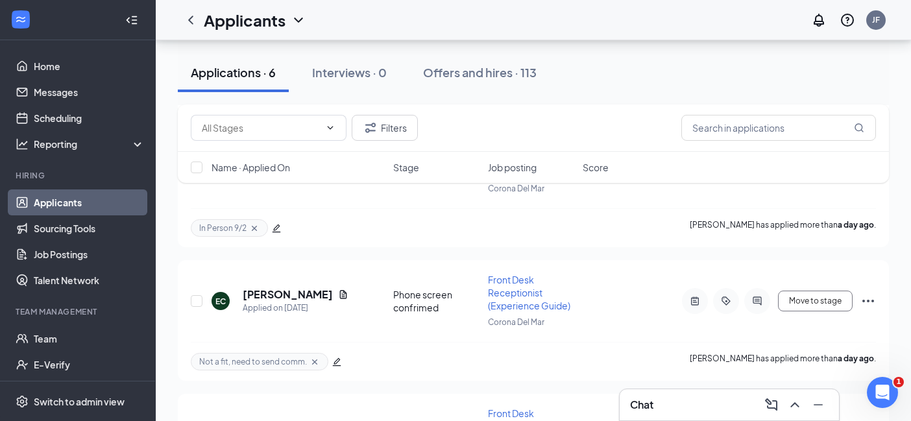
scroll to position [1410, 0]
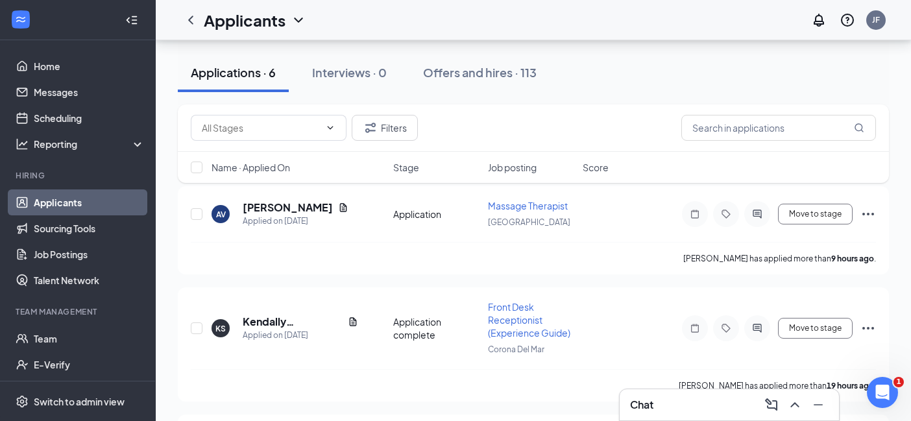
scroll to position [56, 0]
